Goal: Navigation & Orientation: Find specific page/section

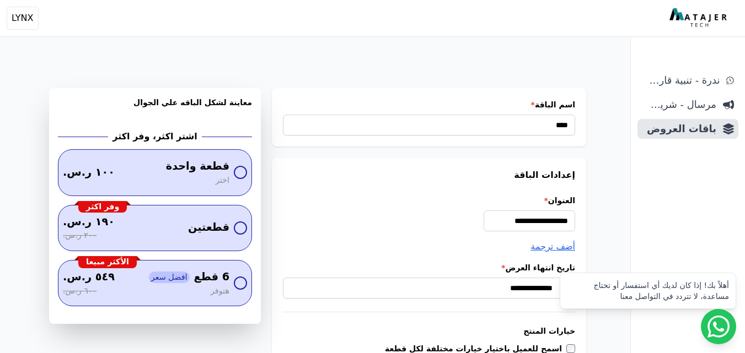
select select "*********"
drag, startPoint x: 0, startPoint y: 0, endPoint x: 672, endPoint y: 81, distance: 676.6
click at [672, 81] on span "ندرة - تنبية قارب علي النفاذ" at bounding box center [680, 80] width 78 height 15
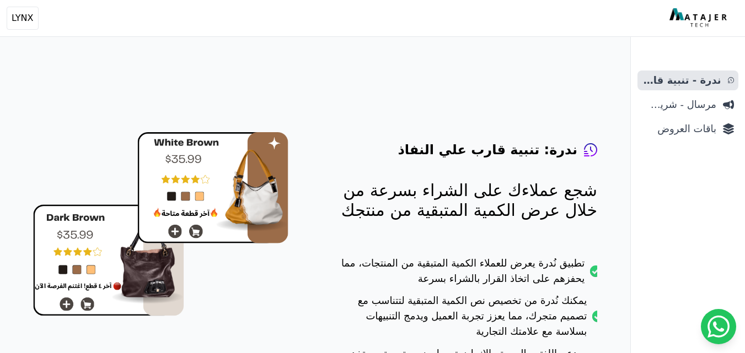
click at [670, 94] on ul "ندرة - تنبية قارب علي النفاذ مرسال - شريط دعاية باقات العروض" at bounding box center [687, 105] width 101 height 68
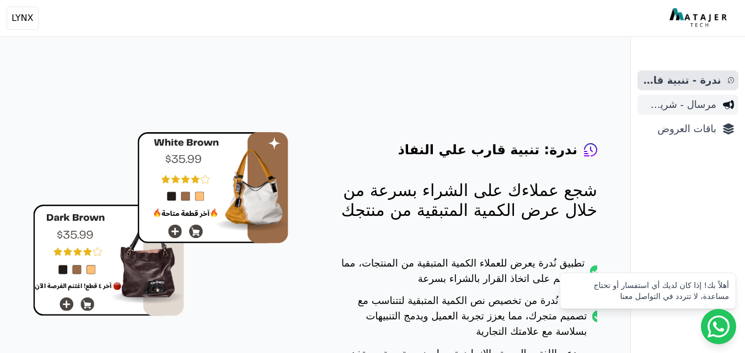
click at [676, 110] on span "مرسال - شريط دعاية" at bounding box center [678, 104] width 74 height 15
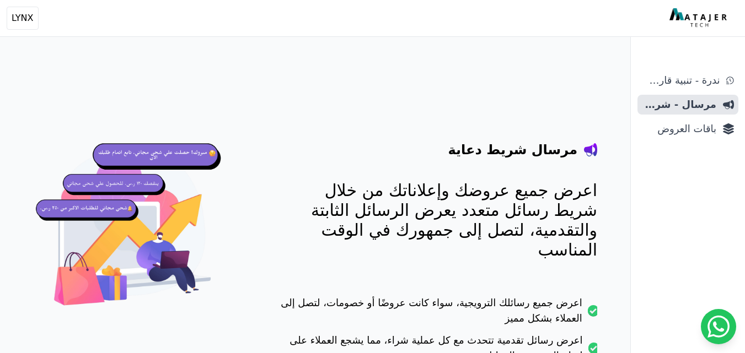
click at [676, 135] on span "باقات العروض" at bounding box center [678, 128] width 74 height 15
